Goal: Task Accomplishment & Management: Complete application form

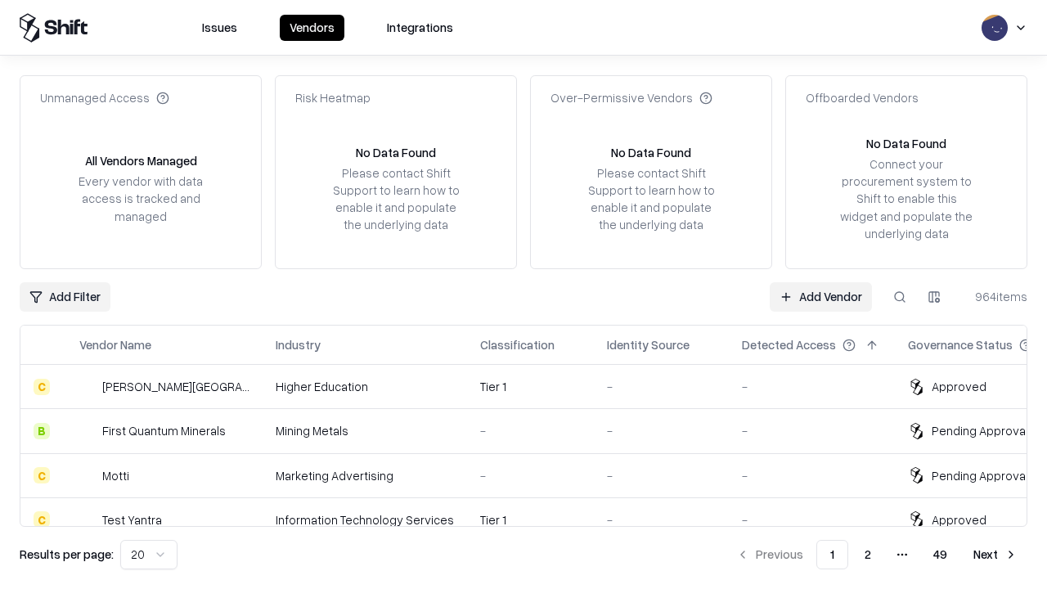
click at [820, 296] on link "Add Vendor" at bounding box center [821, 296] width 102 height 29
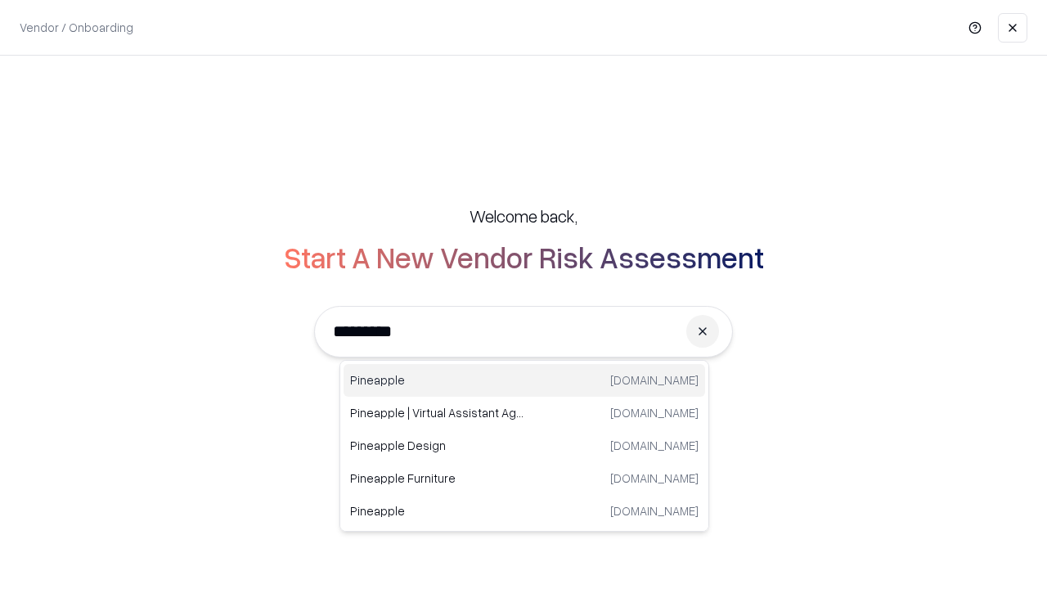
click at [524, 380] on div "Pineapple pineappleenergy.com" at bounding box center [525, 380] width 362 height 33
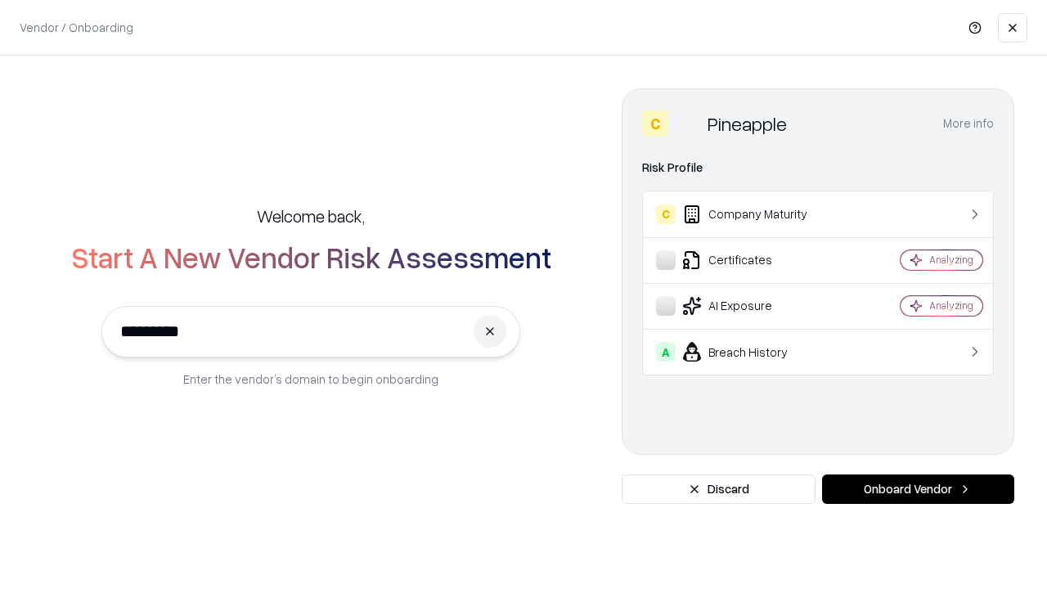
type input "*********"
click at [918, 489] on button "Onboard Vendor" at bounding box center [918, 488] width 192 height 29
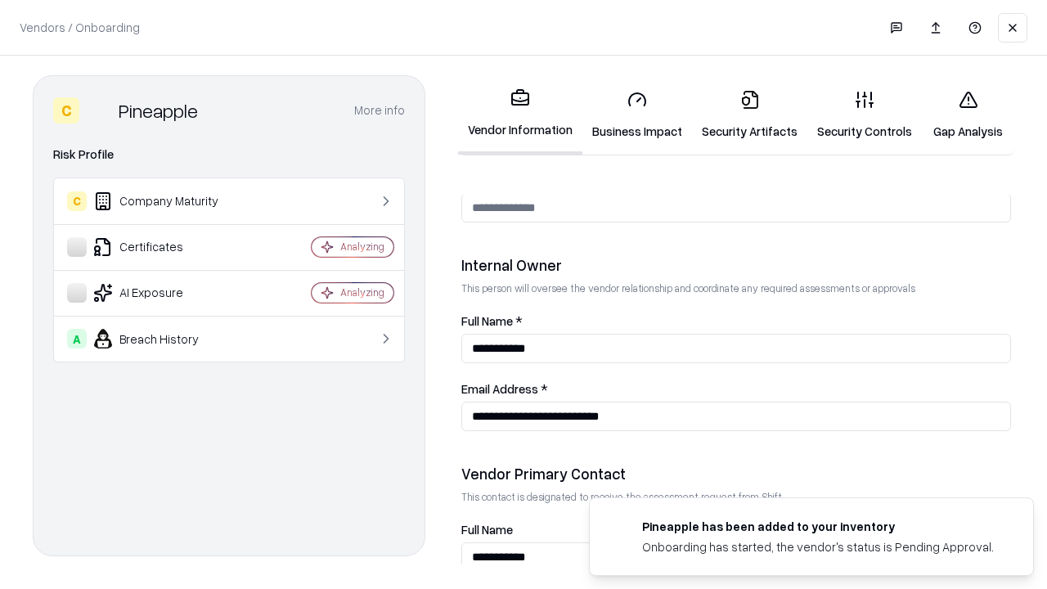
scroll to position [847, 0]
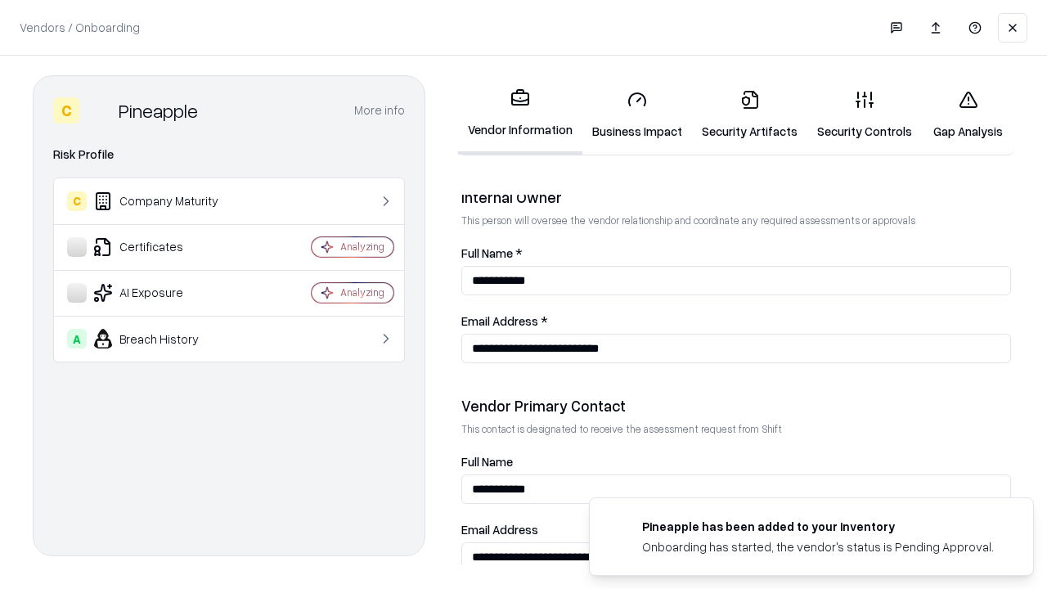
click at [637, 115] on link "Business Impact" at bounding box center [637, 115] width 110 height 76
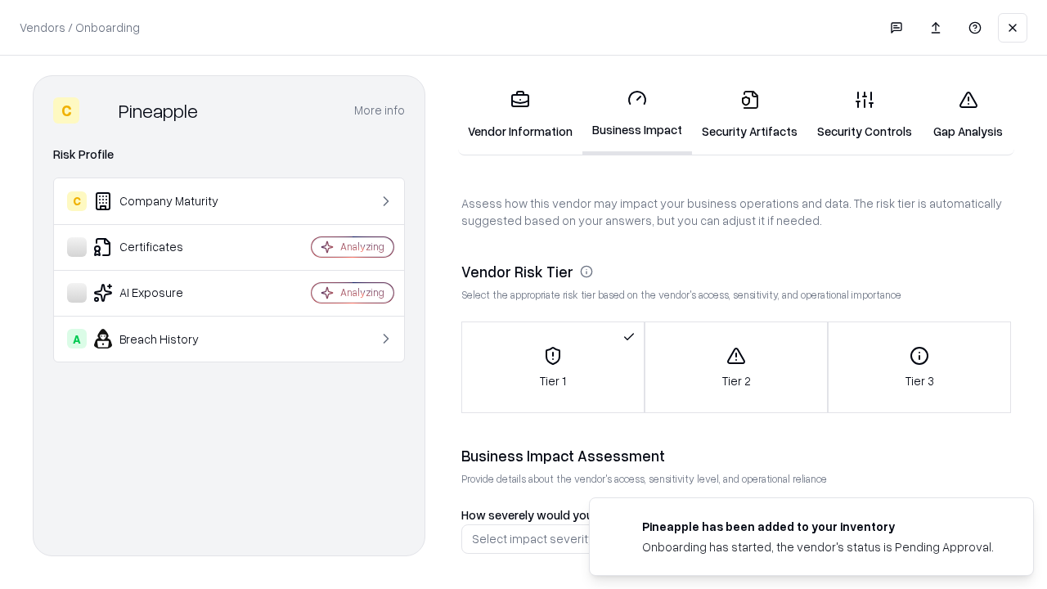
click at [749, 115] on link "Security Artifacts" at bounding box center [749, 115] width 115 height 76
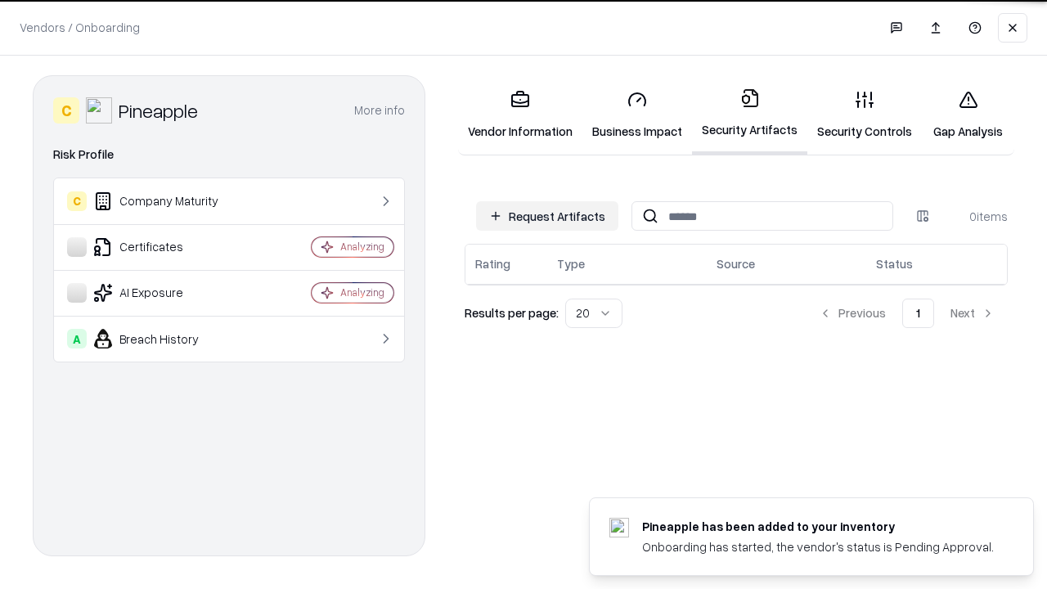
click at [547, 216] on button "Request Artifacts" at bounding box center [547, 215] width 142 height 29
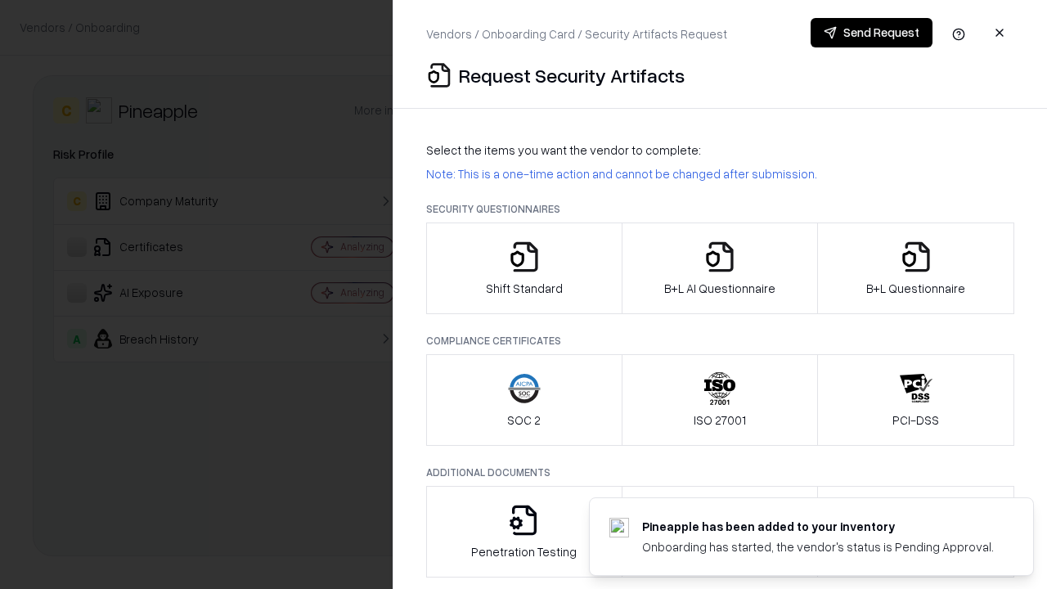
click at [523, 268] on icon "button" at bounding box center [524, 256] width 33 height 33
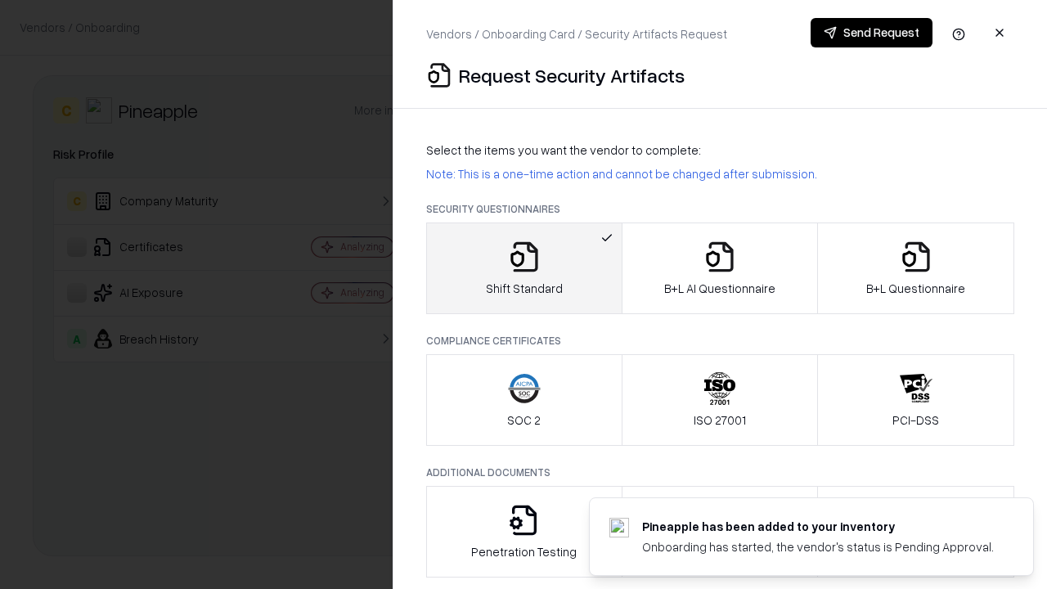
click at [871, 33] on button "Send Request" at bounding box center [872, 32] width 122 height 29
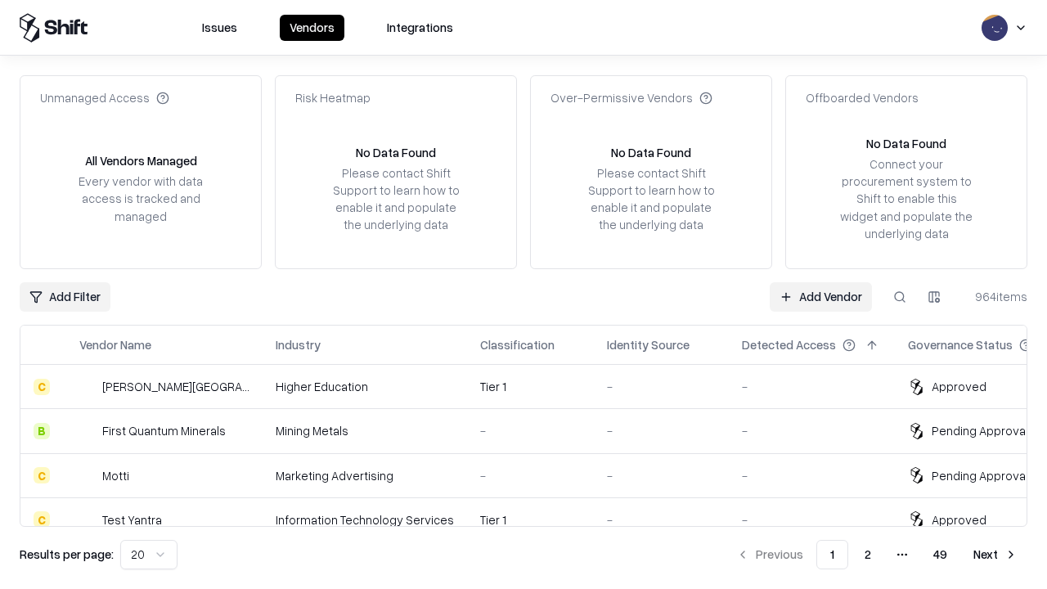
click at [900, 296] on button at bounding box center [899, 296] width 29 height 29
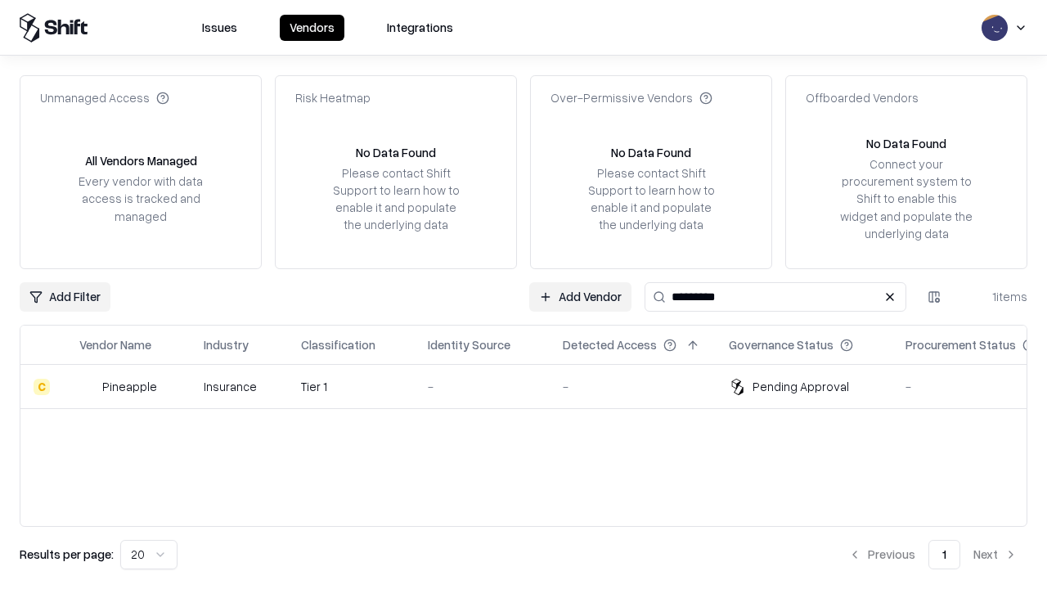
type input "*********"
click at [533, 386] on div "-" at bounding box center [482, 386] width 109 height 17
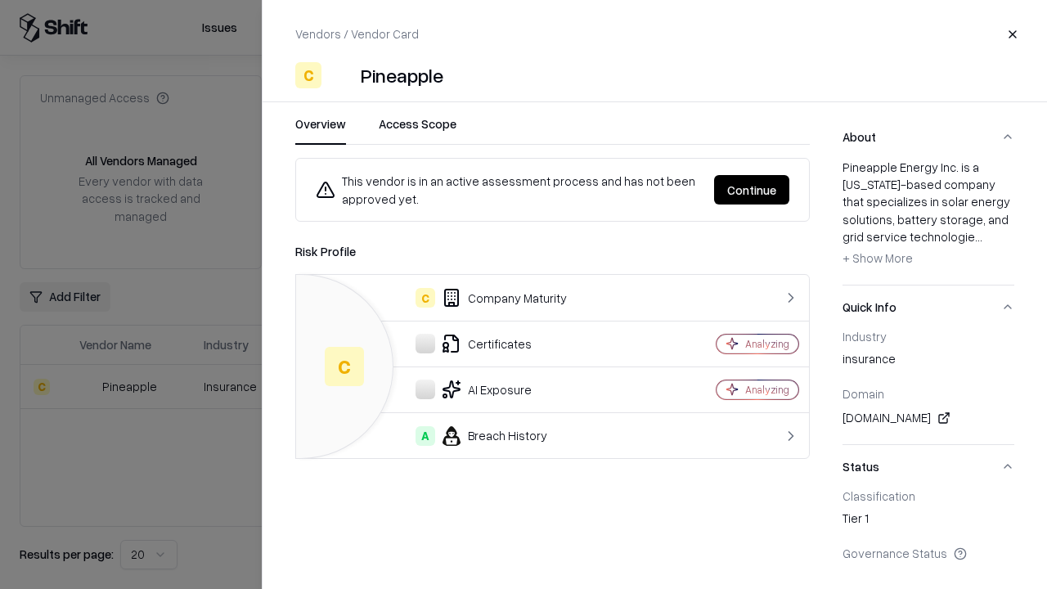
click at [752, 190] on button "Continue" at bounding box center [751, 189] width 75 height 29
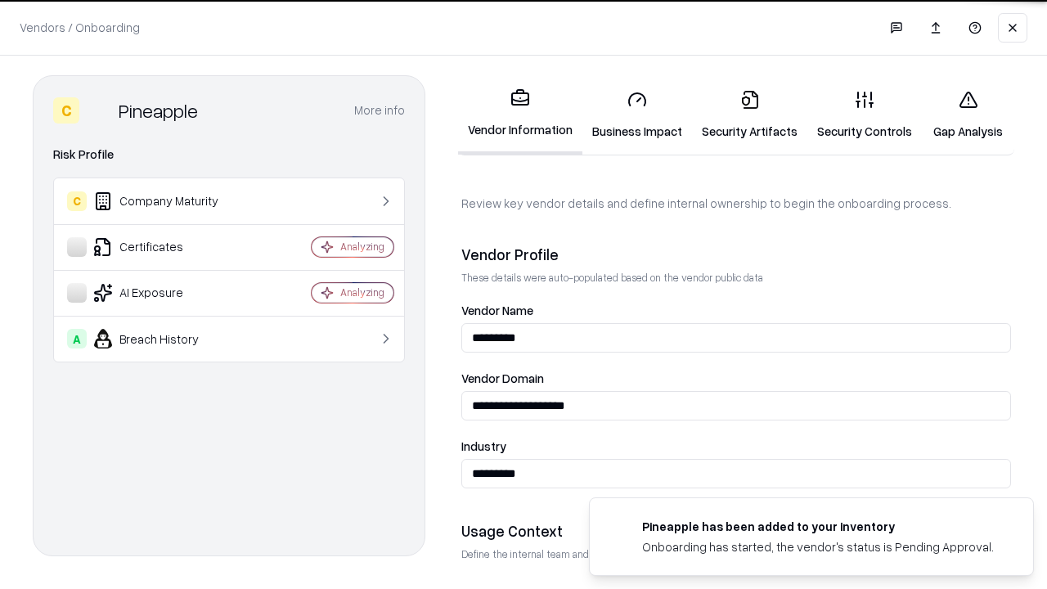
click at [749, 115] on link "Security Artifacts" at bounding box center [749, 115] width 115 height 76
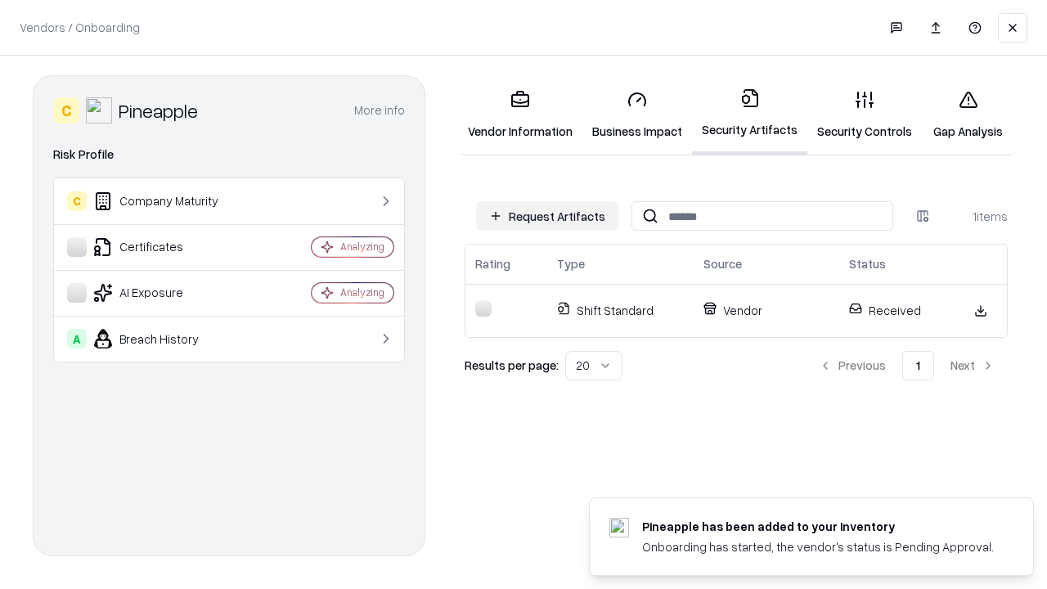
click at [865, 115] on link "Security Controls" at bounding box center [864, 115] width 115 height 76
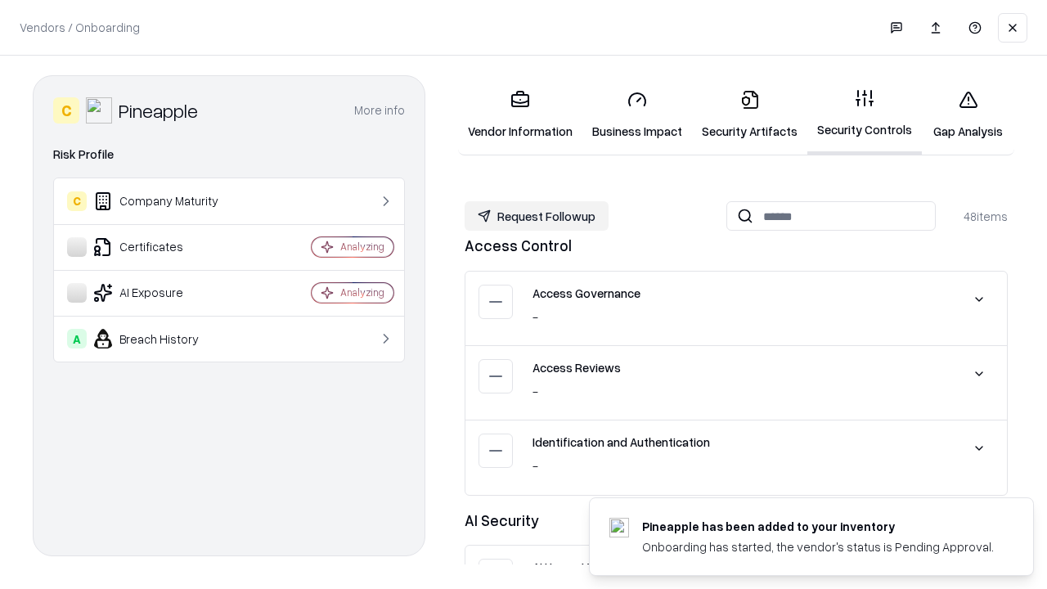
click at [537, 216] on button "Request Followup" at bounding box center [537, 215] width 144 height 29
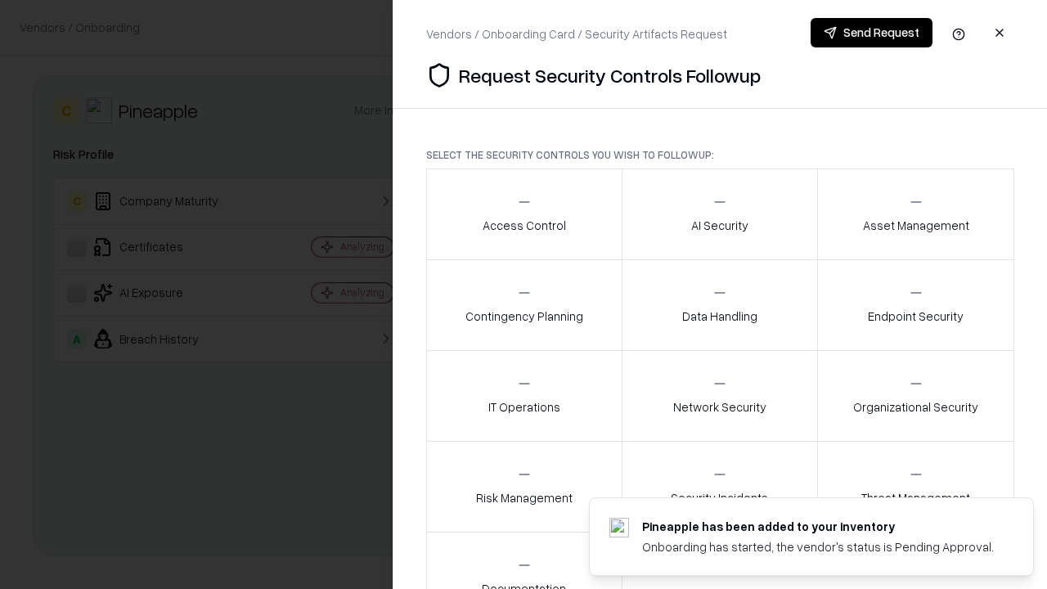
click at [523, 214] on div "Access Control" at bounding box center [524, 214] width 83 height 40
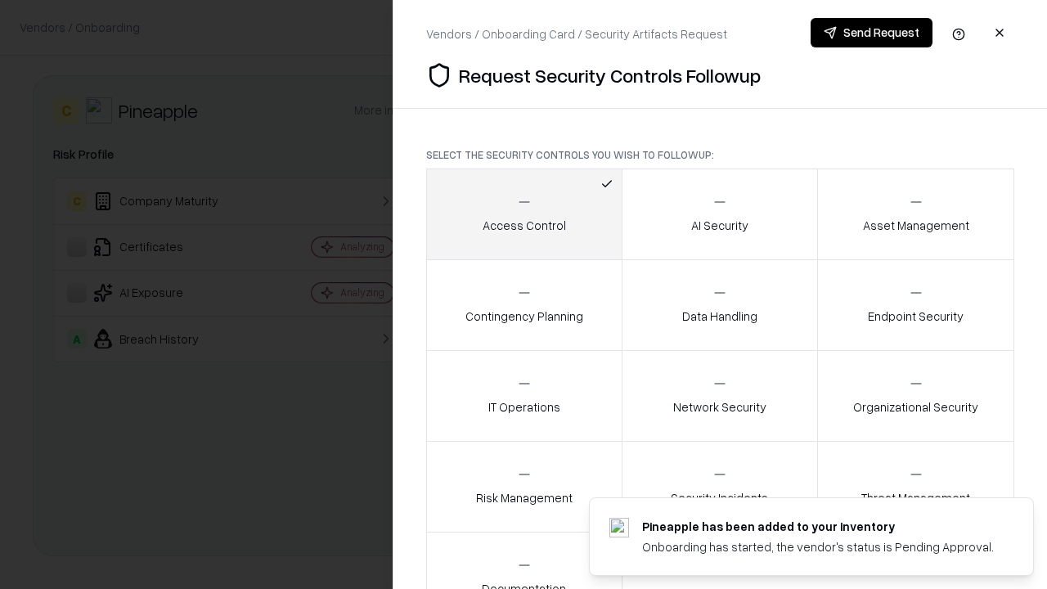
click at [871, 33] on button "Send Request" at bounding box center [872, 32] width 122 height 29
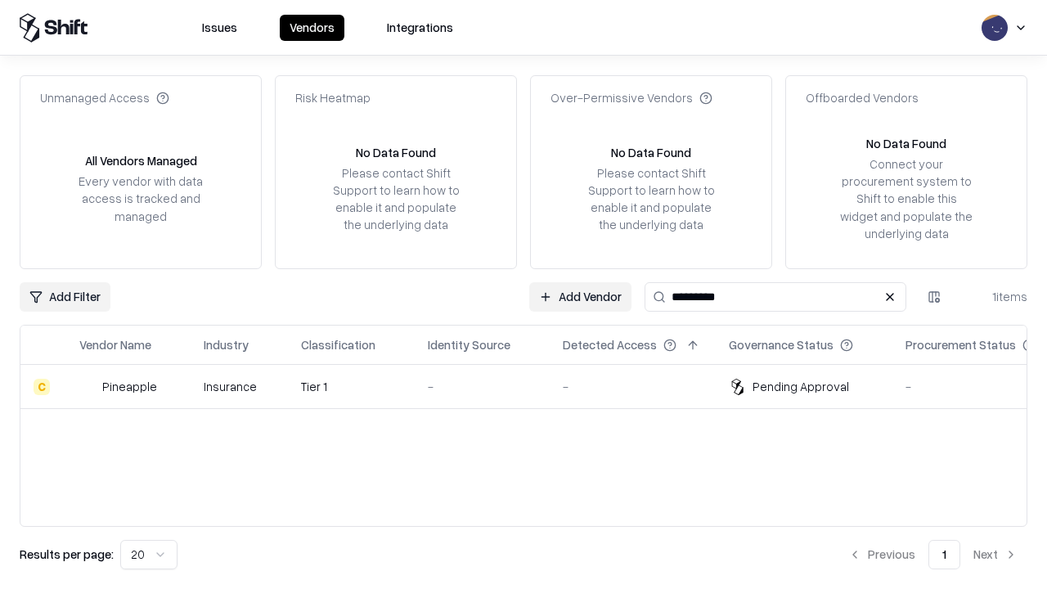
type input "*********"
click at [533, 386] on div "-" at bounding box center [482, 386] width 109 height 17
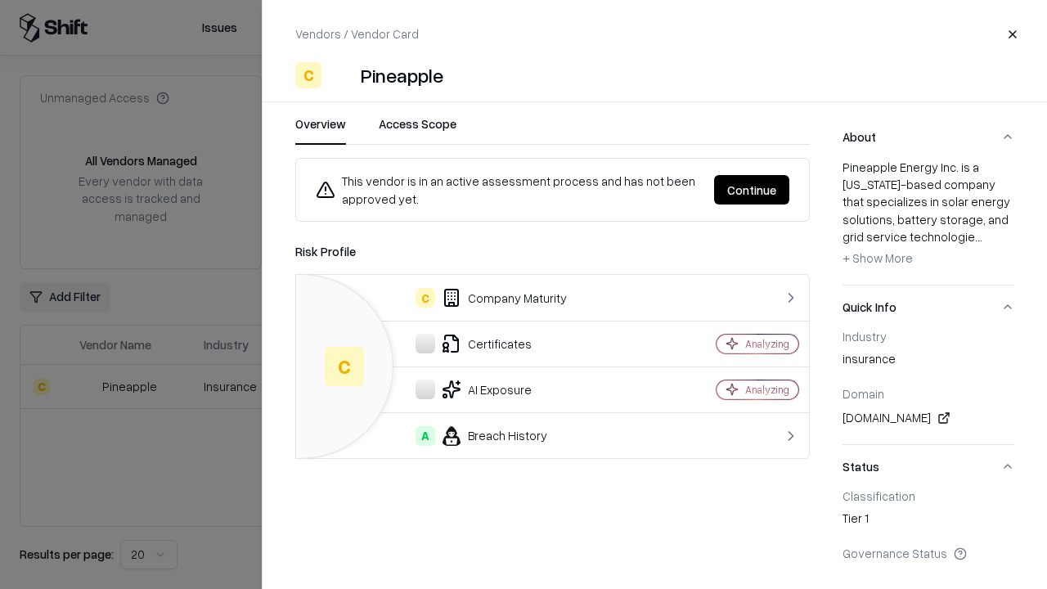
click at [752, 190] on button "Continue" at bounding box center [751, 189] width 75 height 29
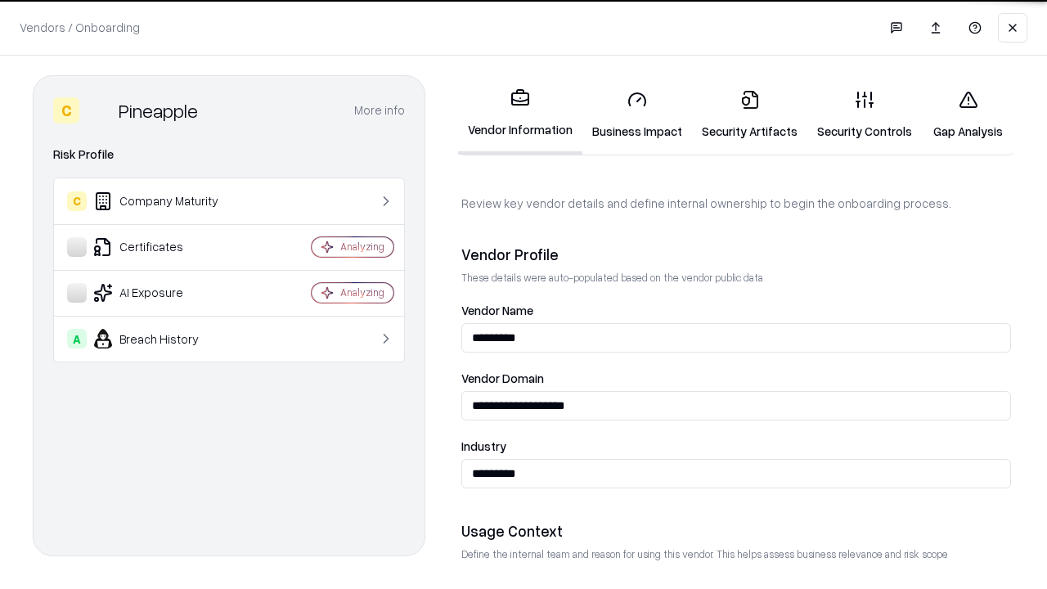
click at [968, 115] on link "Gap Analysis" at bounding box center [968, 115] width 92 height 76
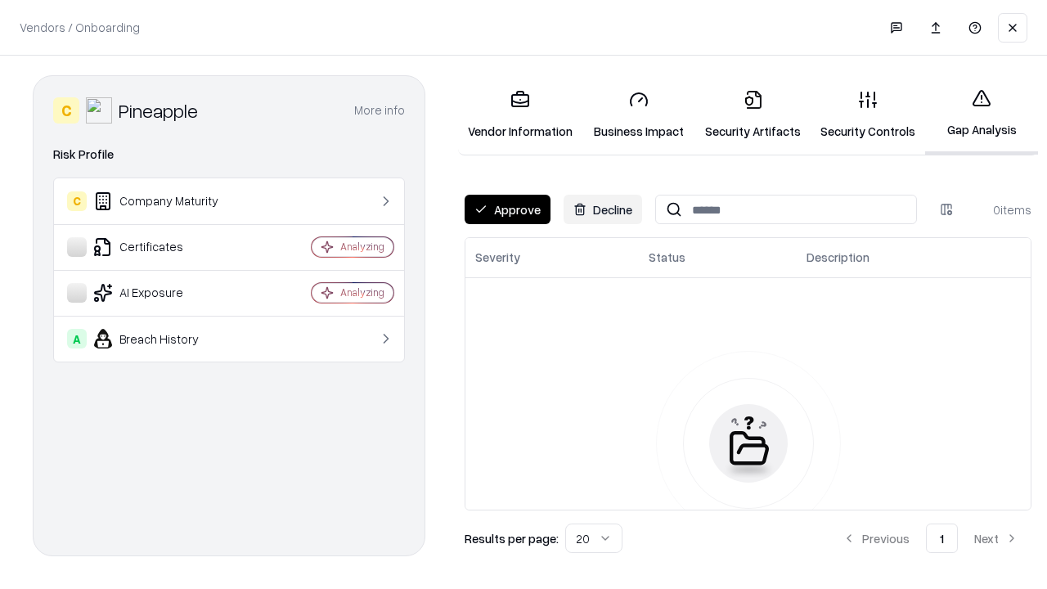
click at [507, 209] on button "Approve" at bounding box center [508, 209] width 86 height 29
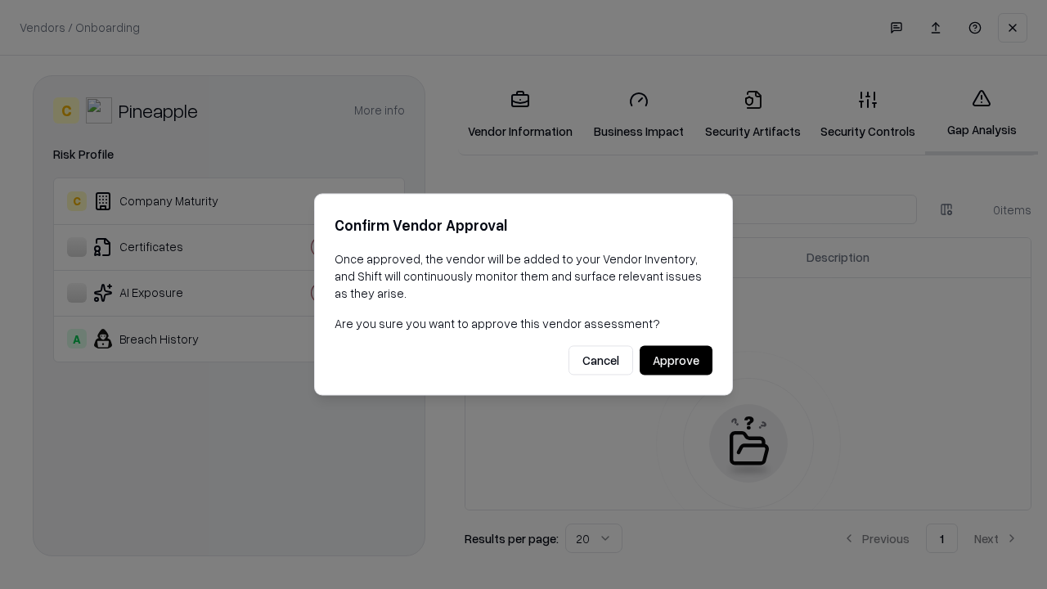
click at [676, 360] on button "Approve" at bounding box center [676, 360] width 73 height 29
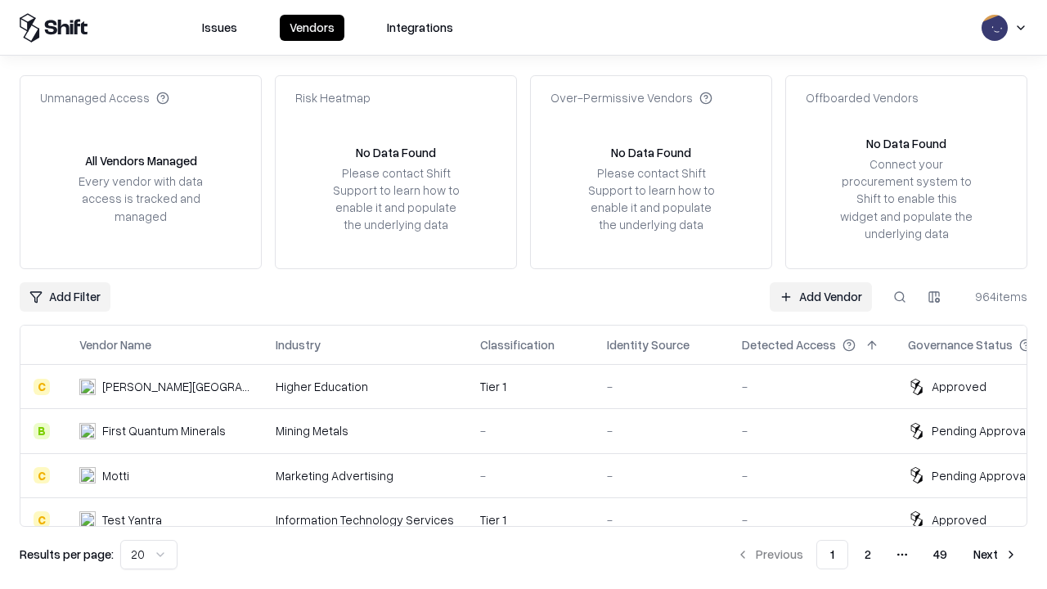
type input "*********"
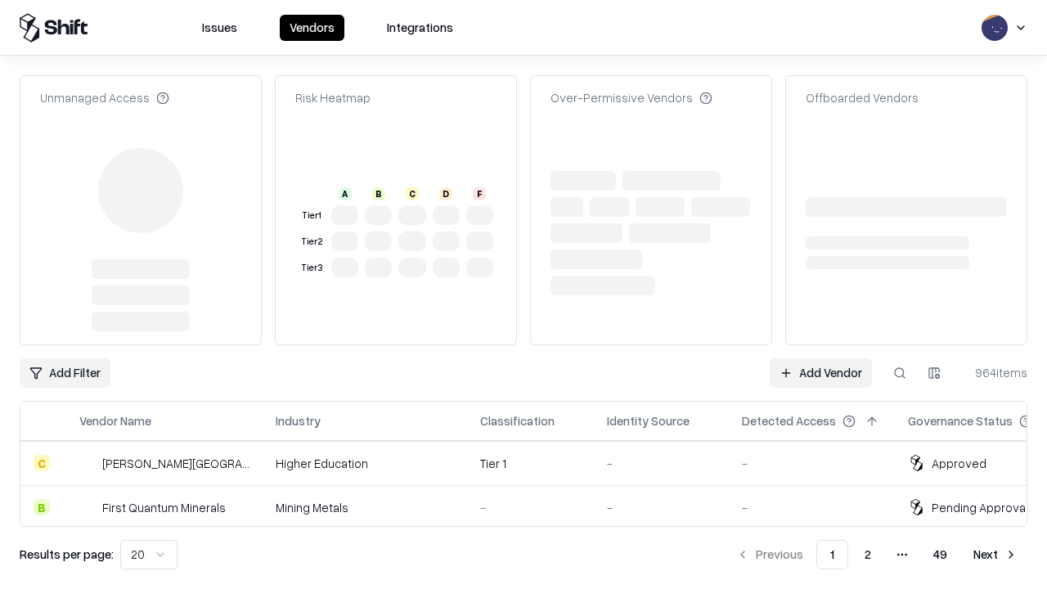
click at [820, 358] on link "Add Vendor" at bounding box center [821, 372] width 102 height 29
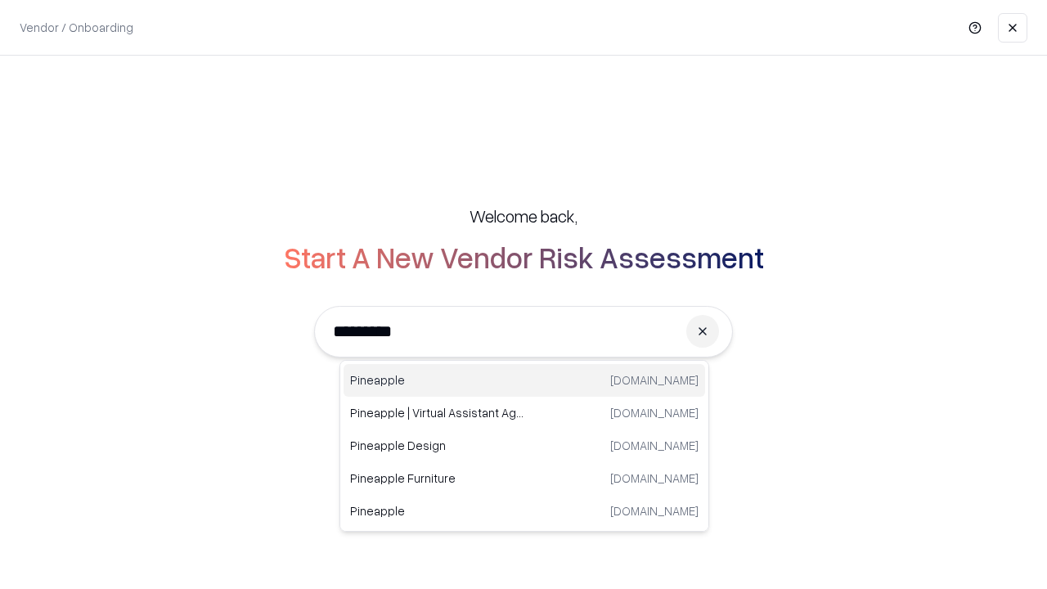
click at [524, 380] on div "Pineapple pineappleenergy.com" at bounding box center [525, 380] width 362 height 33
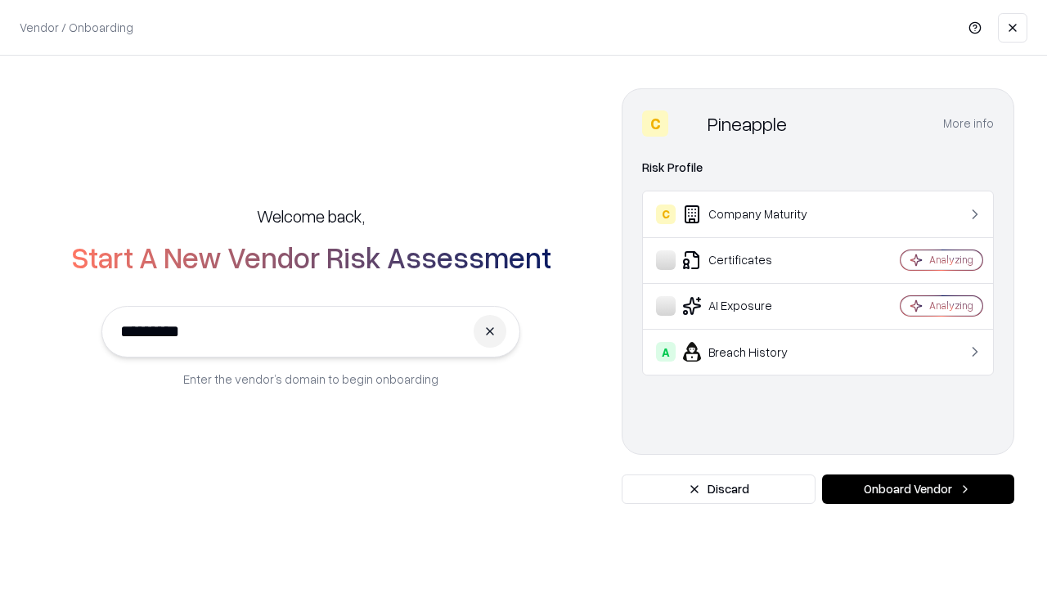
type input "*********"
click at [918, 489] on button "Onboard Vendor" at bounding box center [918, 488] width 192 height 29
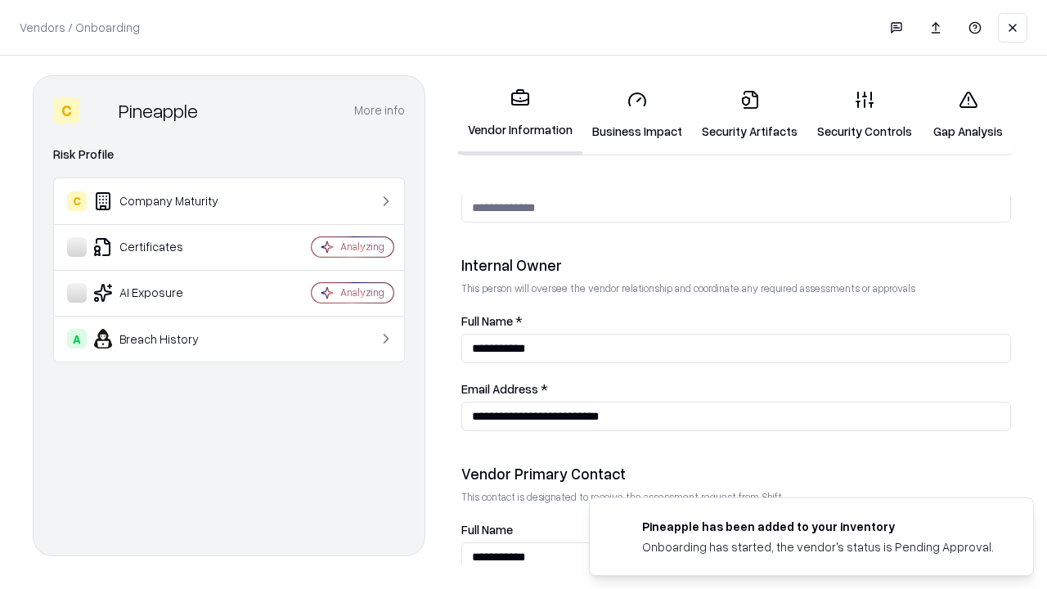
scroll to position [847, 0]
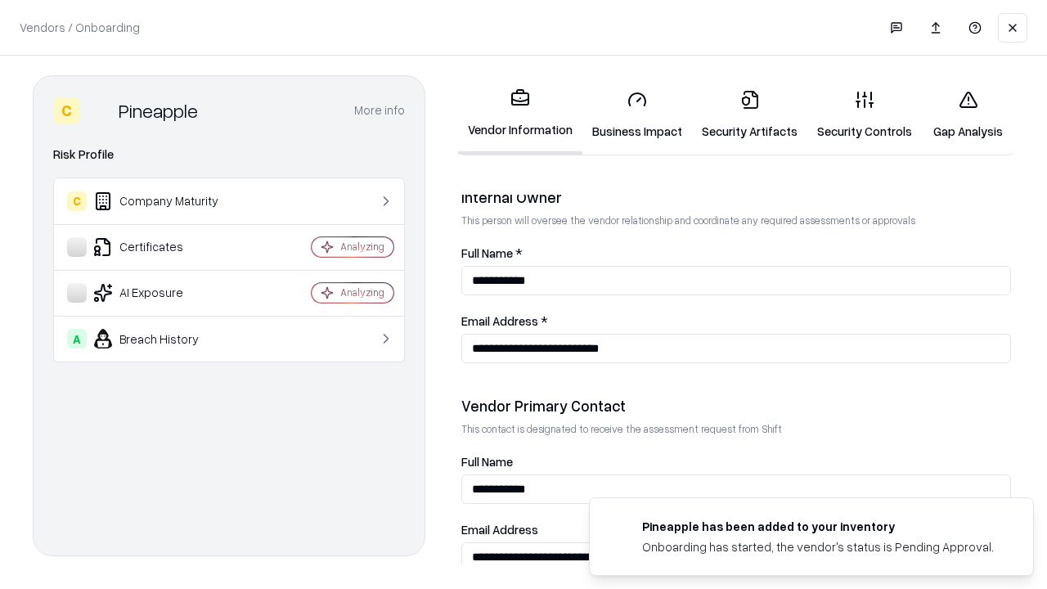
click at [968, 115] on link "Gap Analysis" at bounding box center [968, 115] width 92 height 76
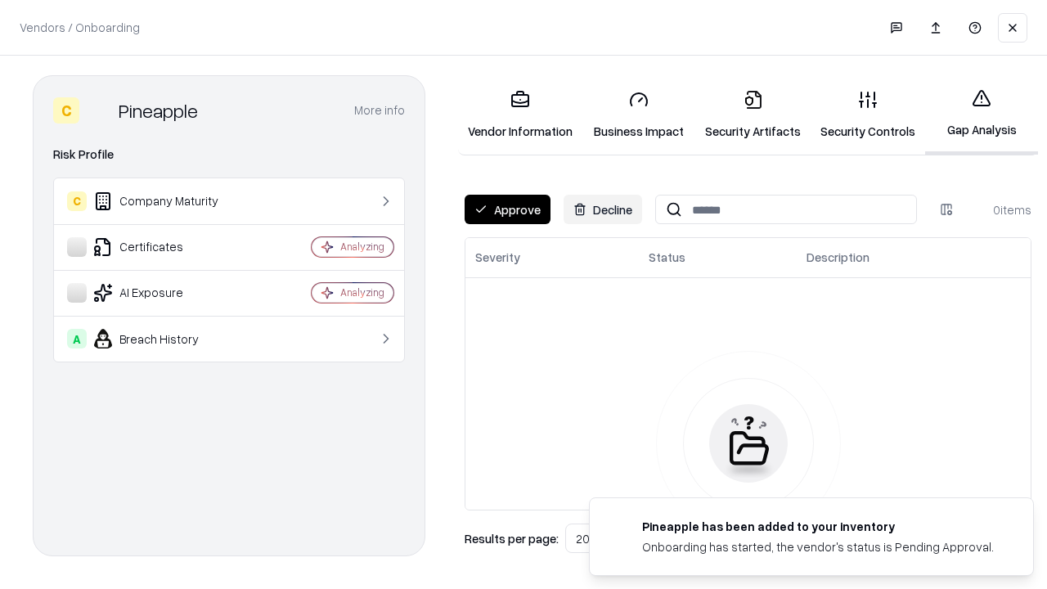
click at [507, 209] on button "Approve" at bounding box center [508, 209] width 86 height 29
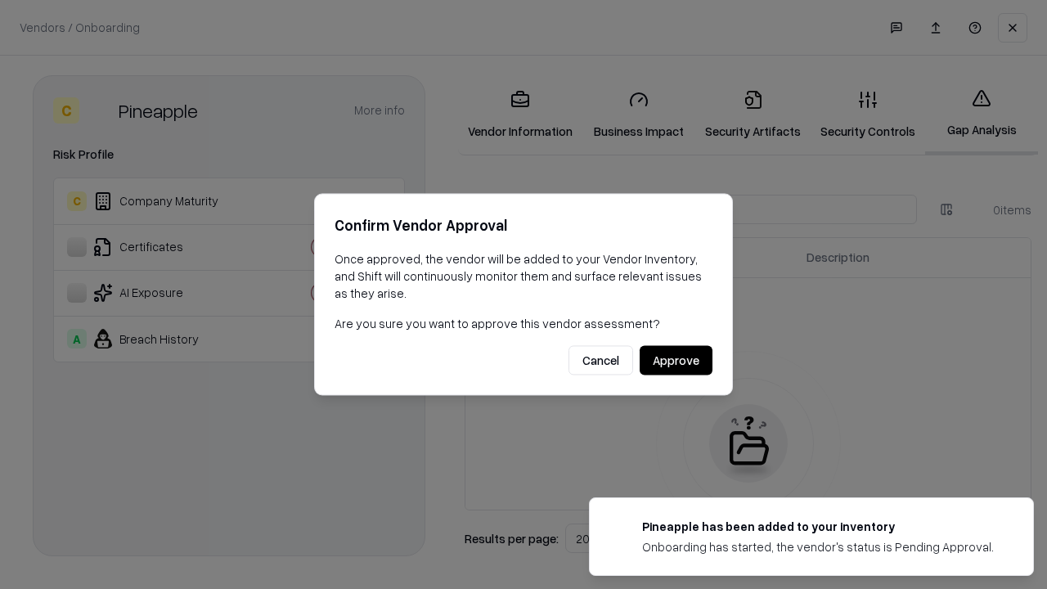
click at [676, 360] on button "Approve" at bounding box center [676, 360] width 73 height 29
